Goal: Task Accomplishment & Management: Manage account settings

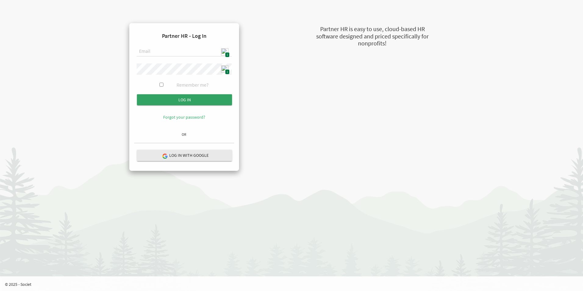
type input "admin@stepind.org"
click at [182, 94] on input "Log in" at bounding box center [184, 99] width 95 height 11
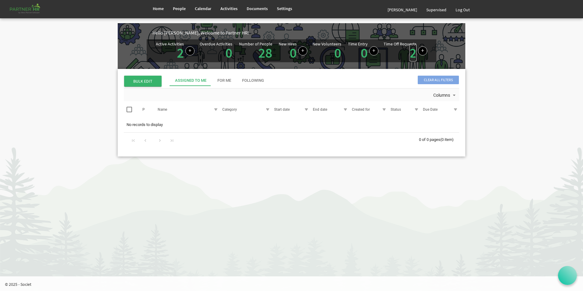
click at [410, 54] on link "2" at bounding box center [412, 52] width 7 height 17
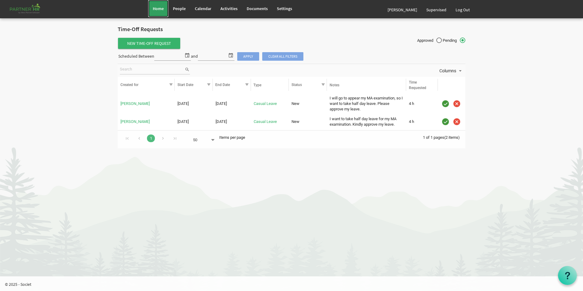
click at [155, 12] on link "Home" at bounding box center [158, 8] width 20 height 17
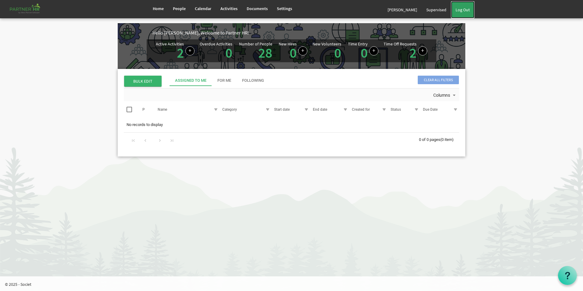
click at [466, 12] on link "Log Out" at bounding box center [462, 9] width 23 height 17
